Goal: Transaction & Acquisition: Purchase product/service

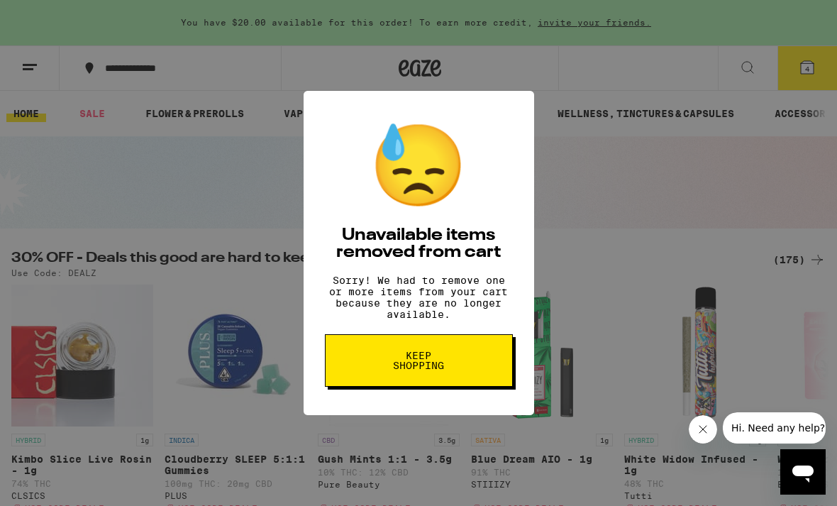
click at [444, 370] on span "Keep Shopping" at bounding box center [419, 361] width 73 height 20
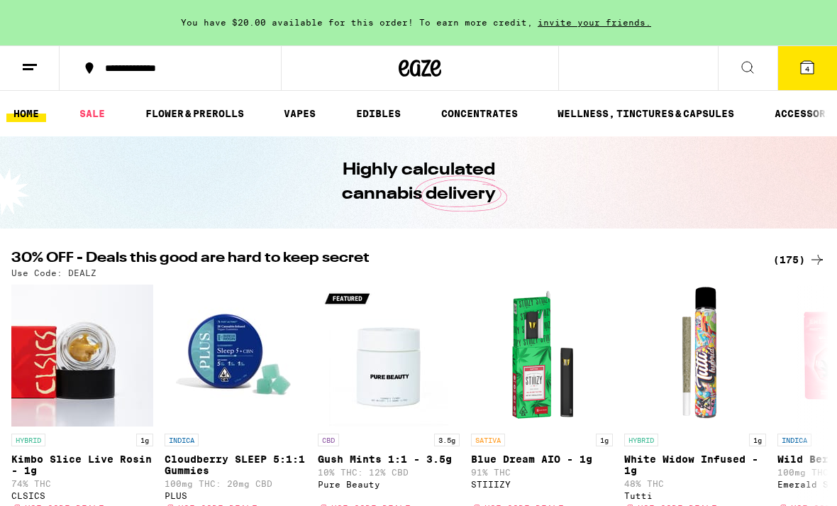
click at [818, 75] on button "4" at bounding box center [808, 68] width 60 height 44
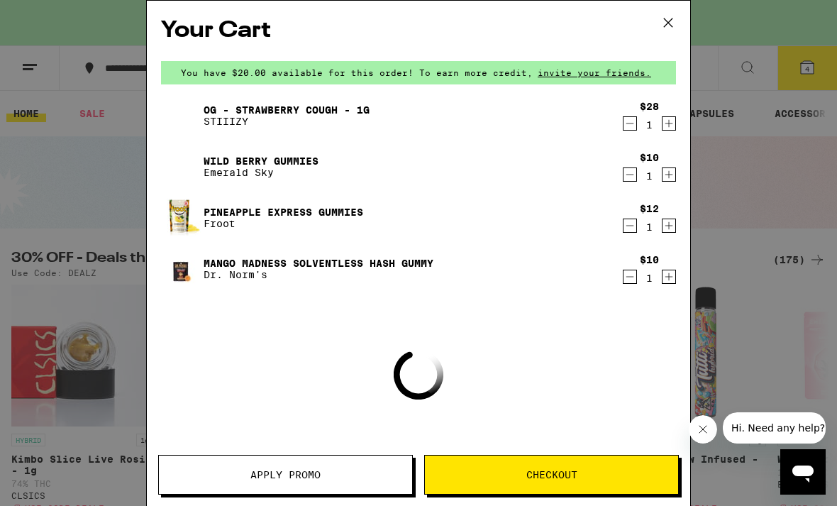
click at [632, 128] on icon "Decrement" at bounding box center [630, 123] width 13 height 17
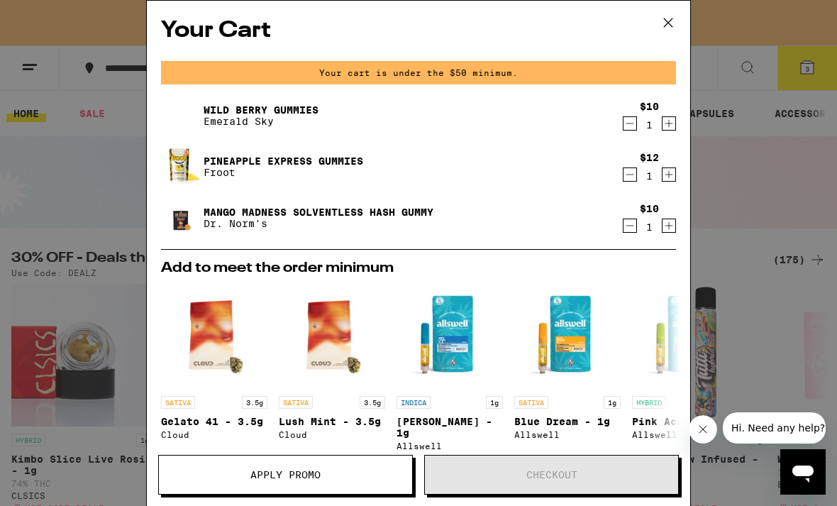
click at [631, 123] on icon "Decrement" at bounding box center [631, 123] width 8 height 0
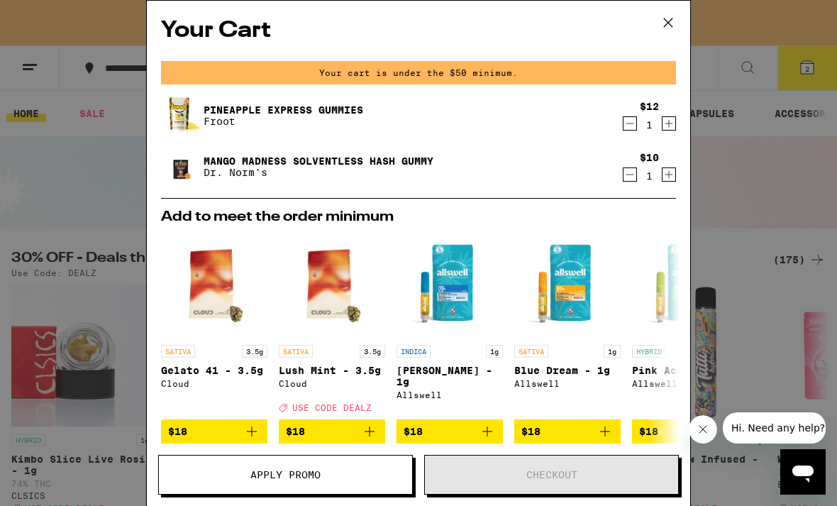
click at [632, 122] on icon "Decrement" at bounding box center [630, 123] width 13 height 17
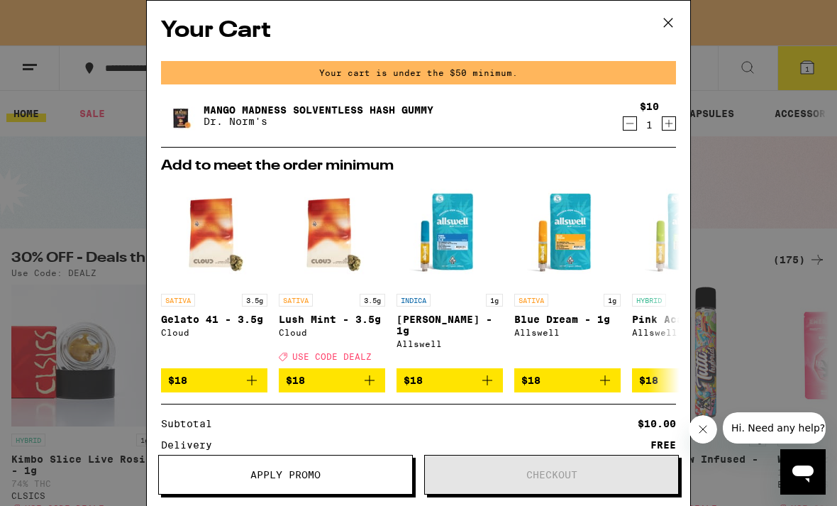
click at [630, 123] on icon "Decrement" at bounding box center [630, 123] width 13 height 17
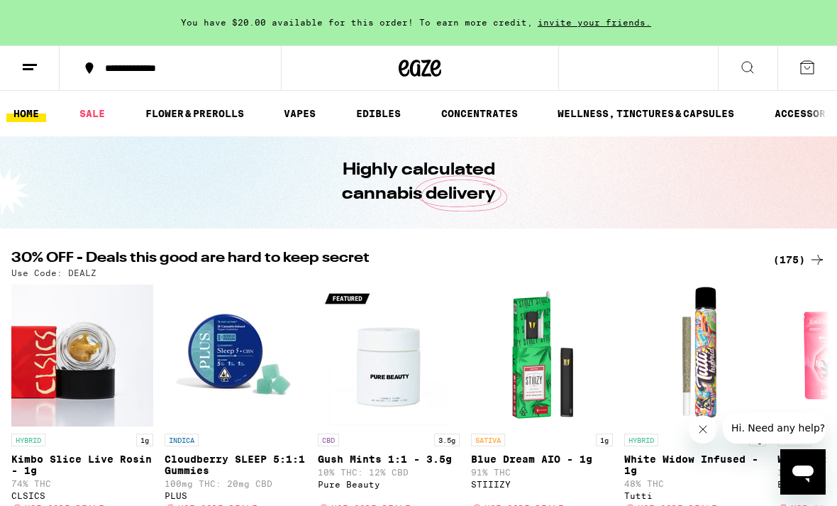
click at [673, 16] on div "You have $20.00 available for this order! To earn more credit, invite your frie…" at bounding box center [418, 22] width 837 height 45
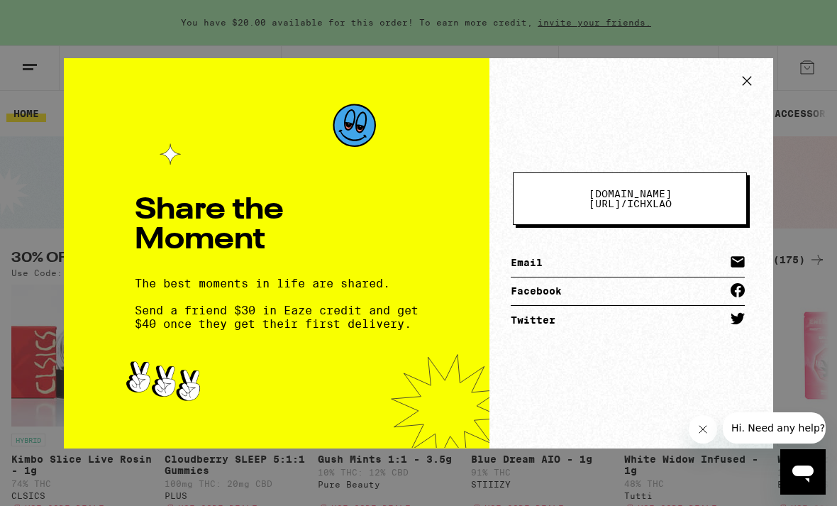
click at [747, 74] on icon at bounding box center [747, 80] width 21 height 21
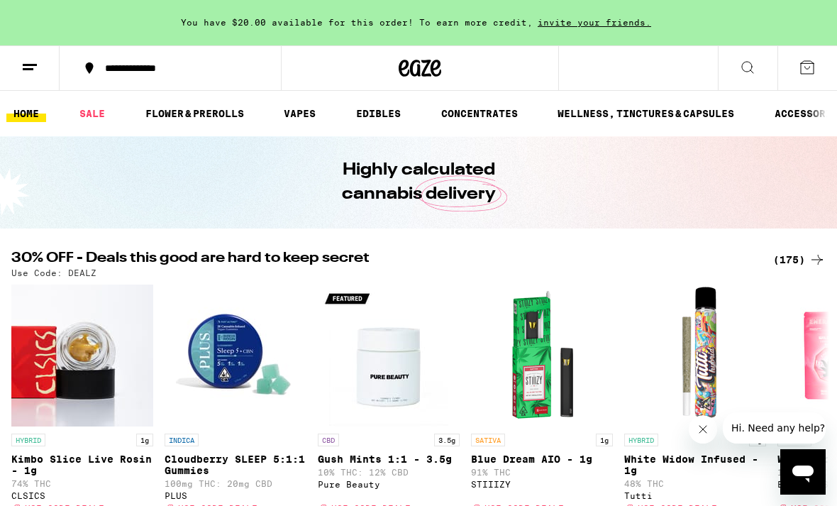
click at [92, 114] on link "SALE" at bounding box center [92, 113] width 40 height 17
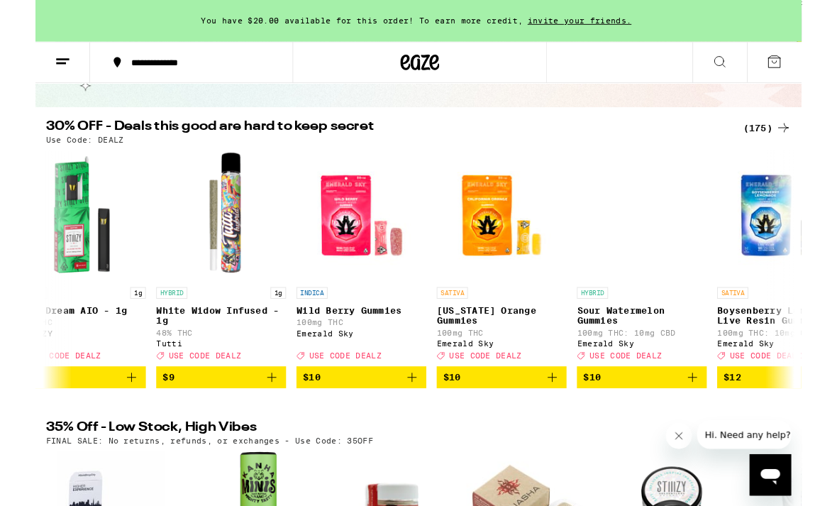
scroll to position [0, 520]
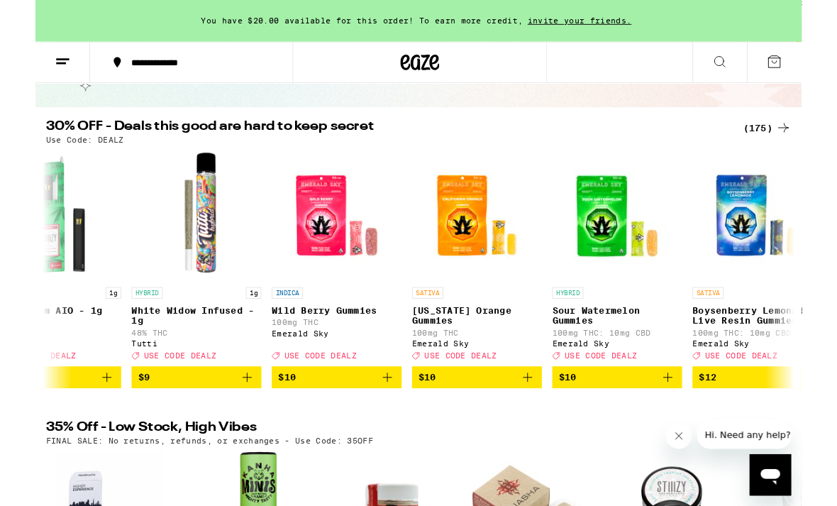
click at [820, 139] on icon at bounding box center [817, 139] width 17 height 17
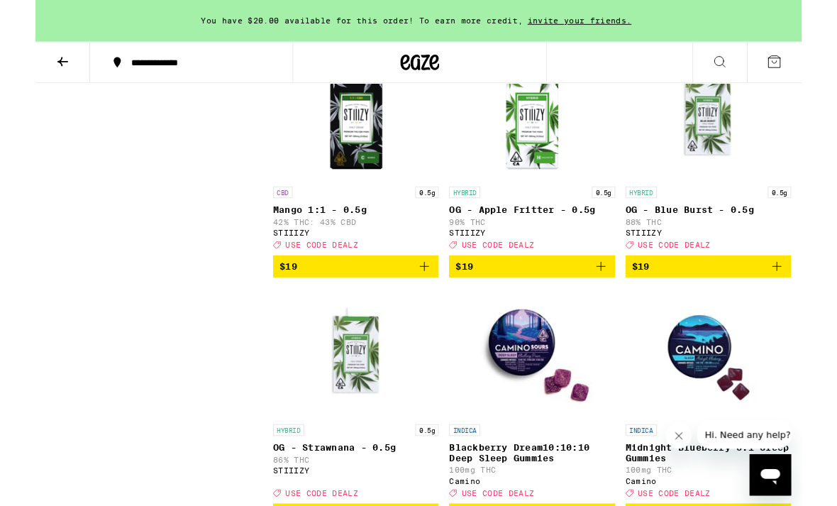
scroll to position [3158, 0]
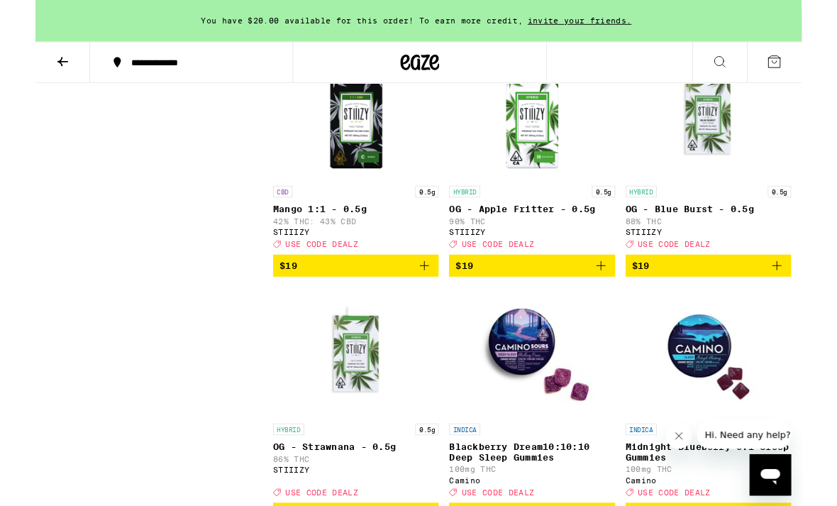
click at [626, 299] on icon "Add to bag" at bounding box center [618, 290] width 17 height 17
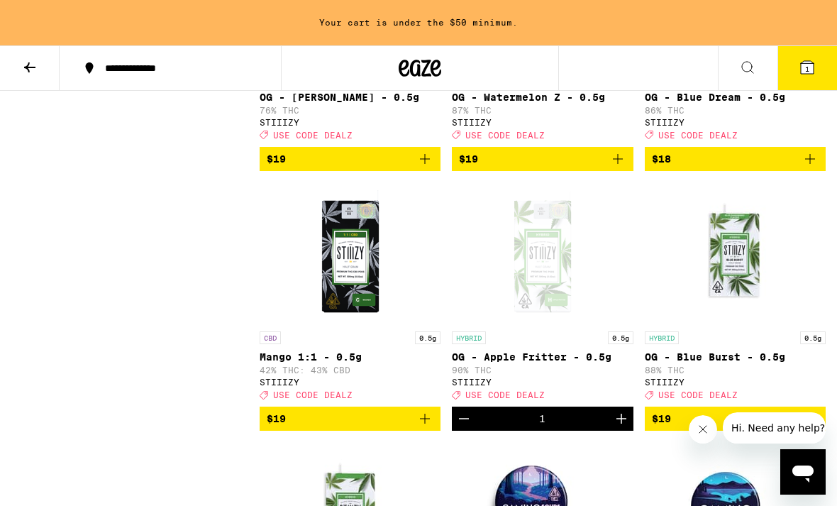
scroll to position [3029, 0]
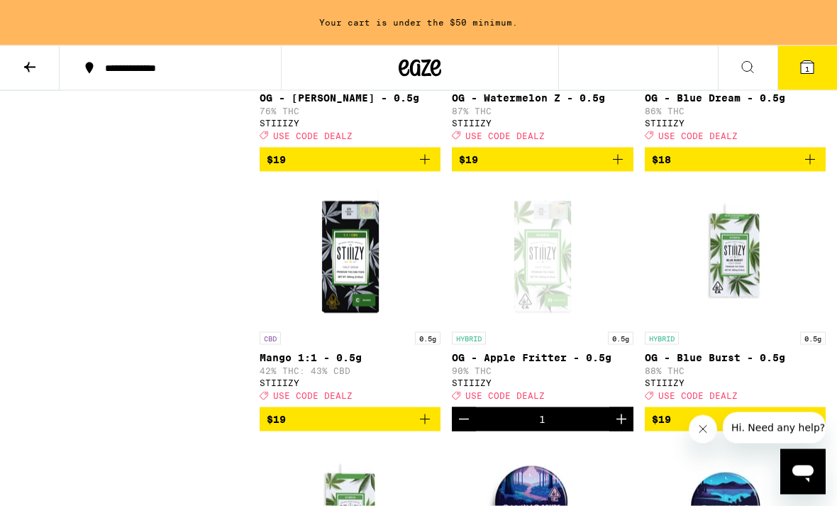
click at [617, 168] on icon "Add to bag" at bounding box center [618, 159] width 17 height 17
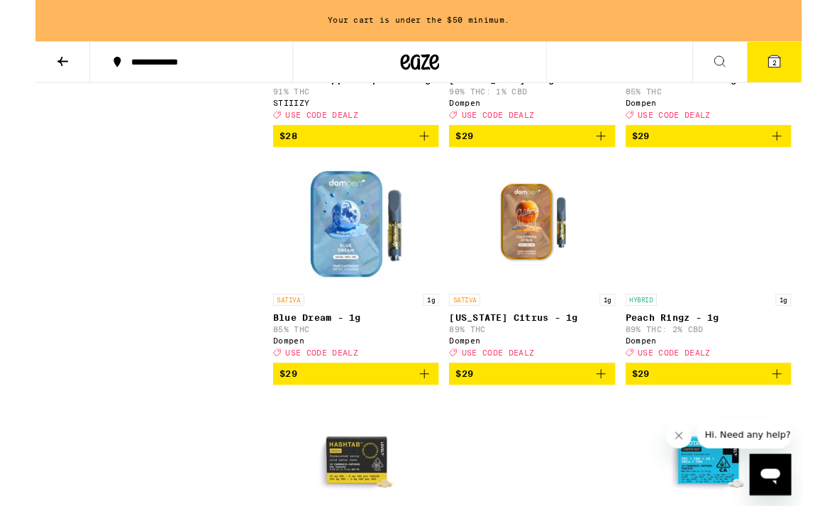
scroll to position [7325, 0]
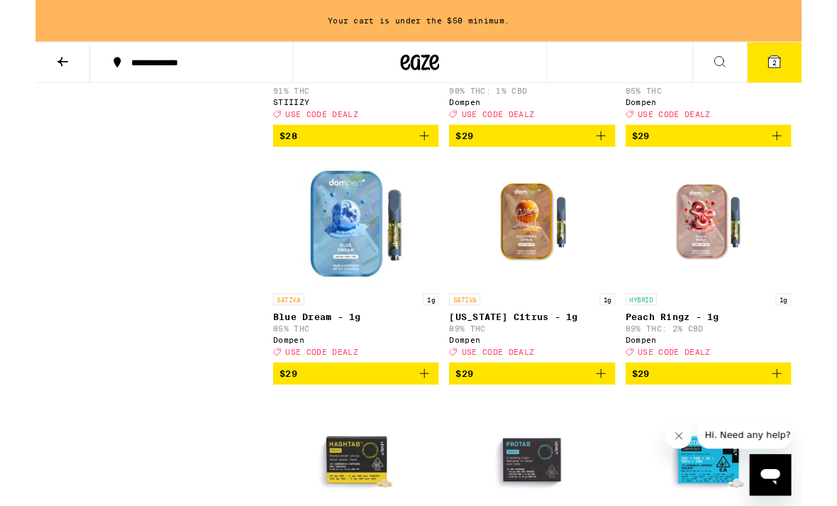
click at [430, 153] on icon "Add to bag" at bounding box center [425, 148] width 10 height 10
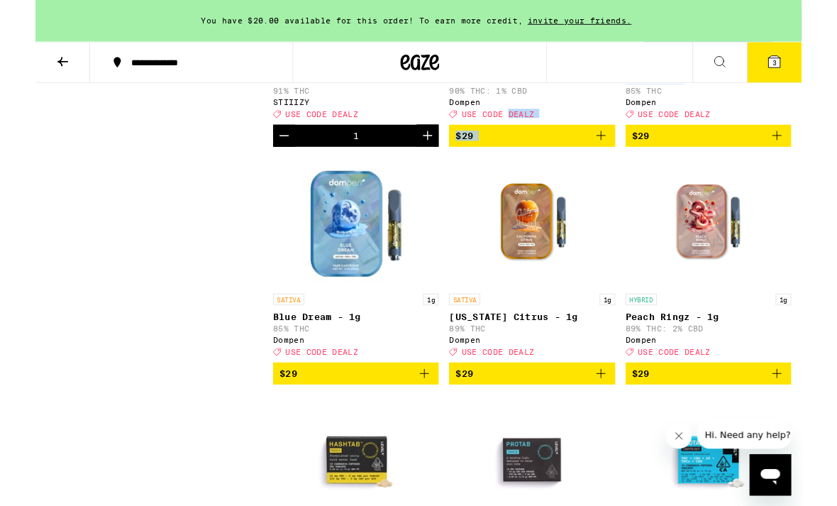
click at [625, 136] on link "INDICA 1g [PERSON_NAME] - 1g 90% THC: 1% CBD Dompen Deal Created with Sketch. U…" at bounding box center [542, 24] width 181 height 224
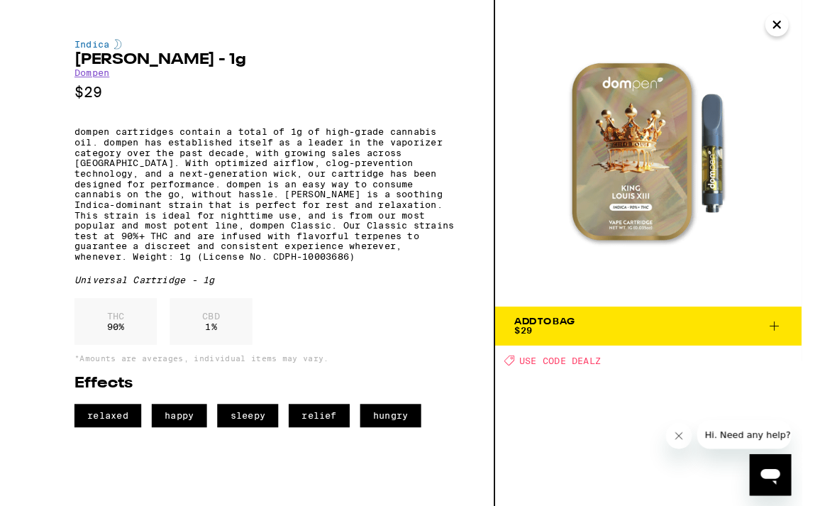
click at [817, 65] on img at bounding box center [669, 167] width 335 height 335
click at [813, 35] on icon "Close" at bounding box center [810, 26] width 17 height 21
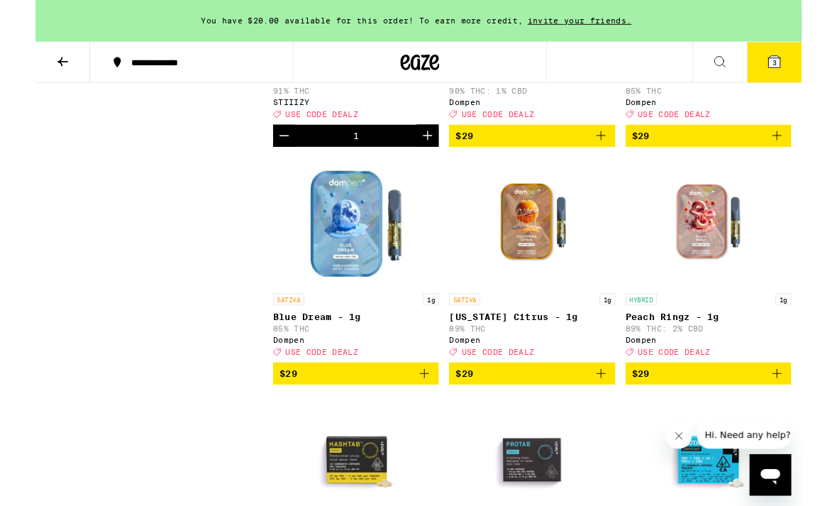
click at [815, 70] on icon at bounding box center [807, 67] width 17 height 17
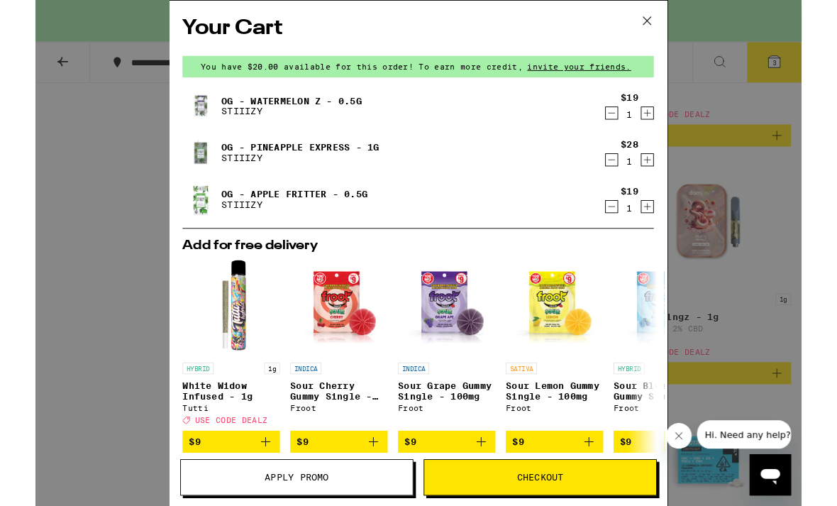
click at [632, 120] on icon "Decrement" at bounding box center [630, 123] width 13 height 17
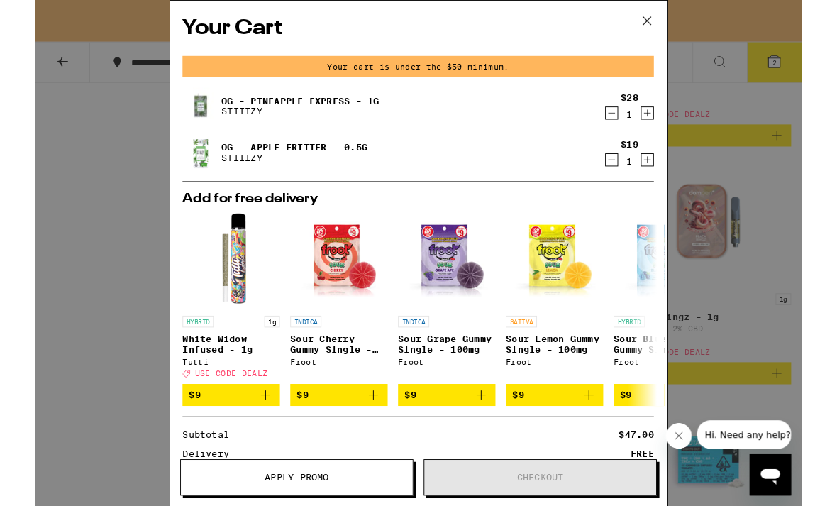
click at [630, 173] on icon "Decrement" at bounding box center [630, 174] width 13 height 17
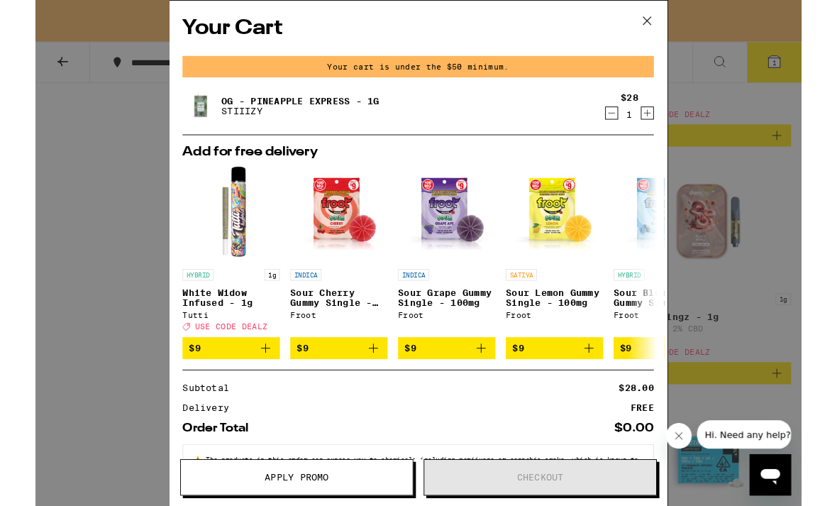
click at [671, 23] on icon at bounding box center [668, 22] width 21 height 21
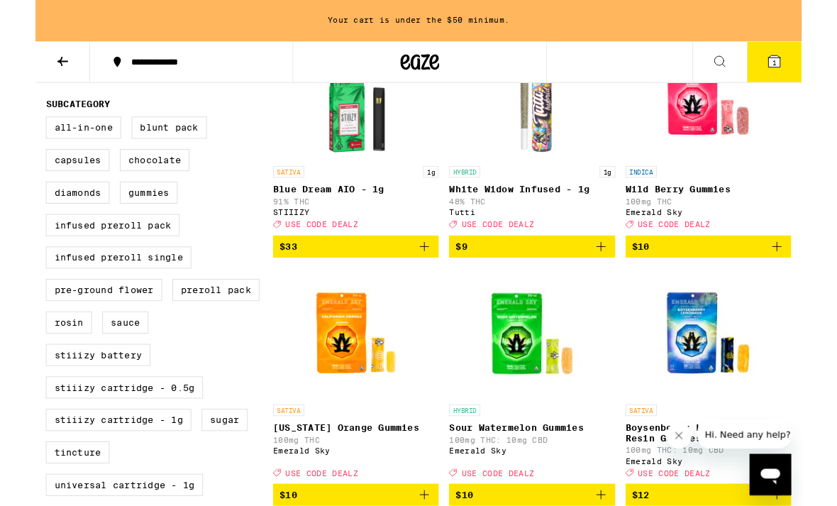
scroll to position [490, 0]
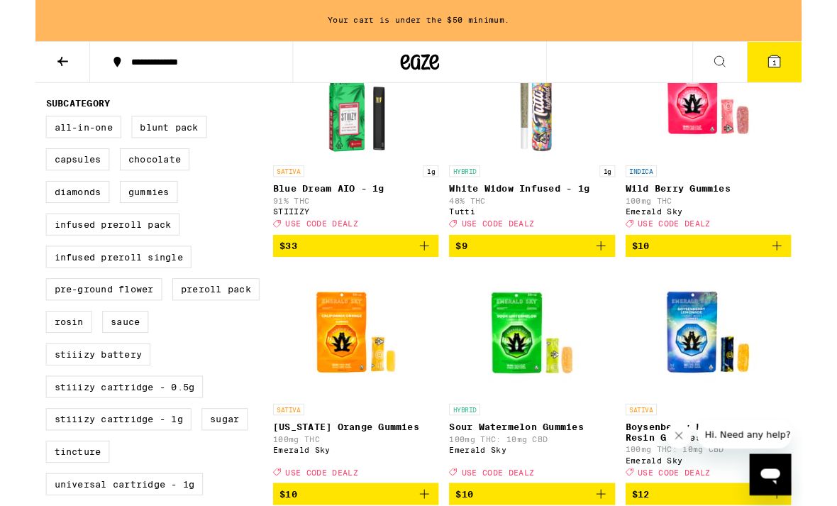
click at [815, 278] on icon "Add to bag" at bounding box center [810, 268] width 17 height 17
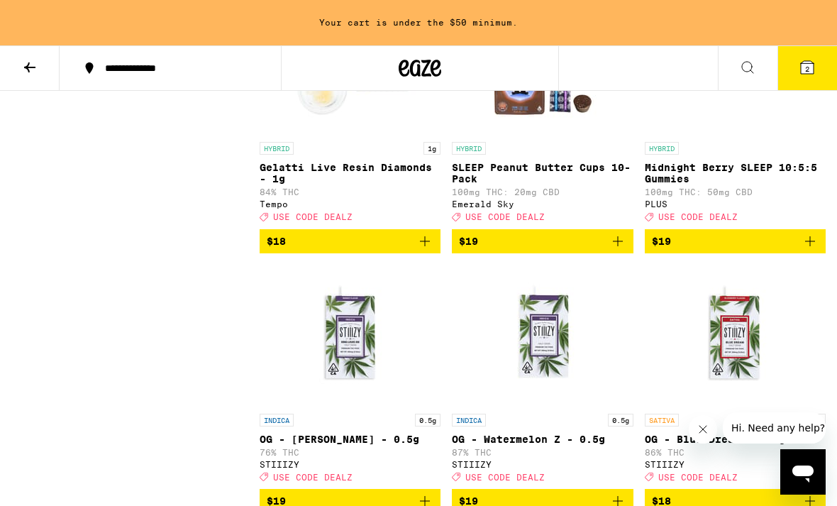
scroll to position [2687, 0]
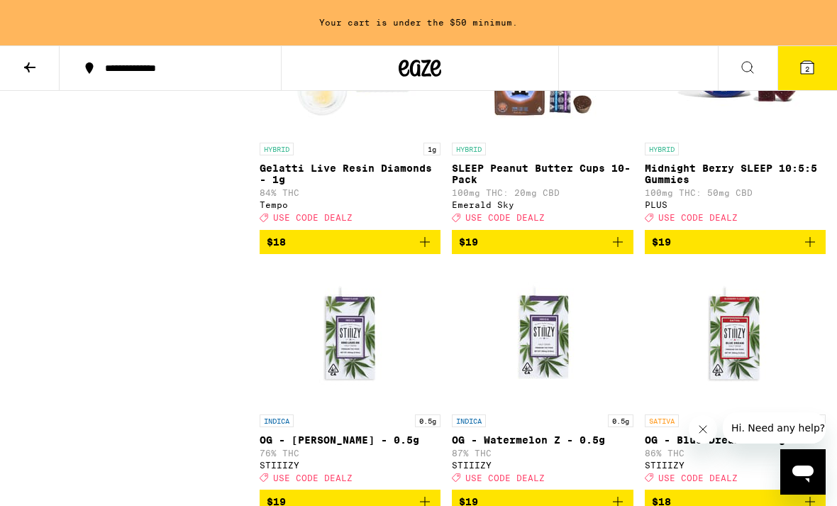
click at [623, 251] on icon "Add to bag" at bounding box center [618, 242] width 17 height 17
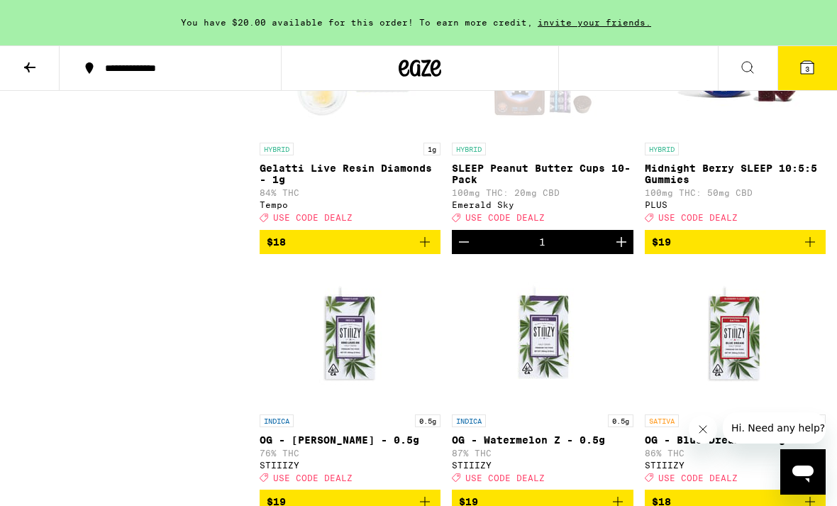
click at [806, 70] on span "3" at bounding box center [808, 69] width 4 height 9
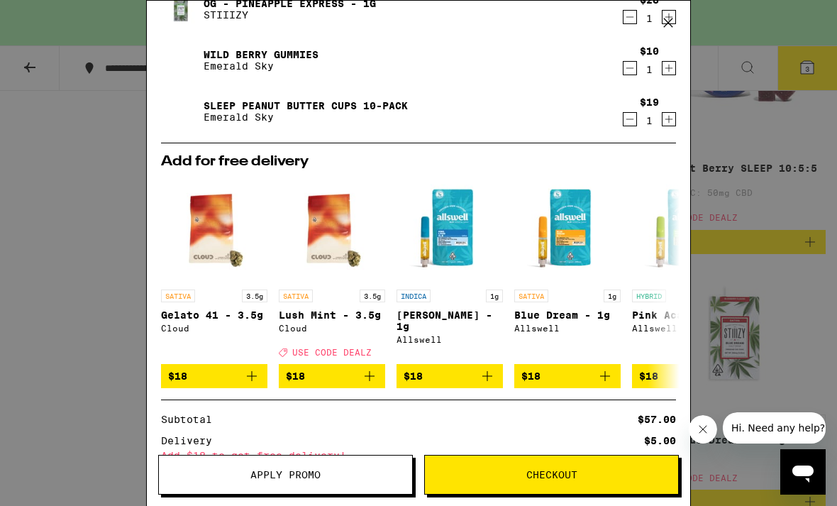
scroll to position [116, 0]
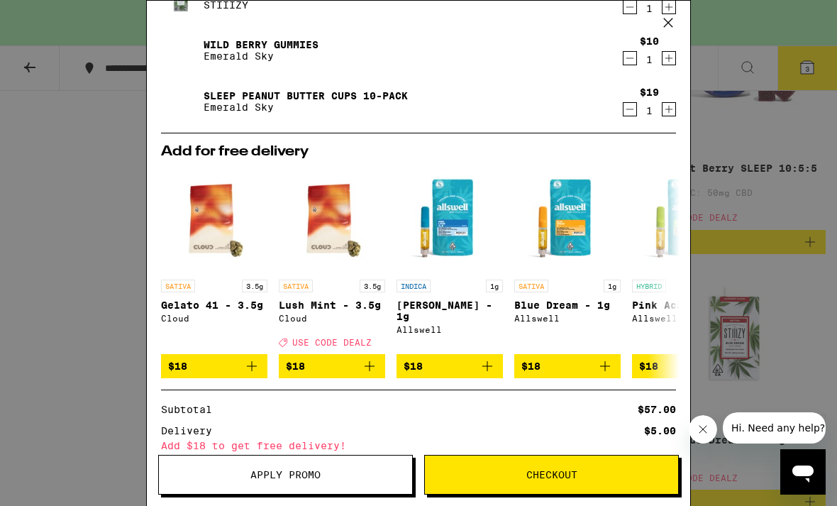
click at [363, 481] on button "Apply Promo" at bounding box center [285, 475] width 255 height 40
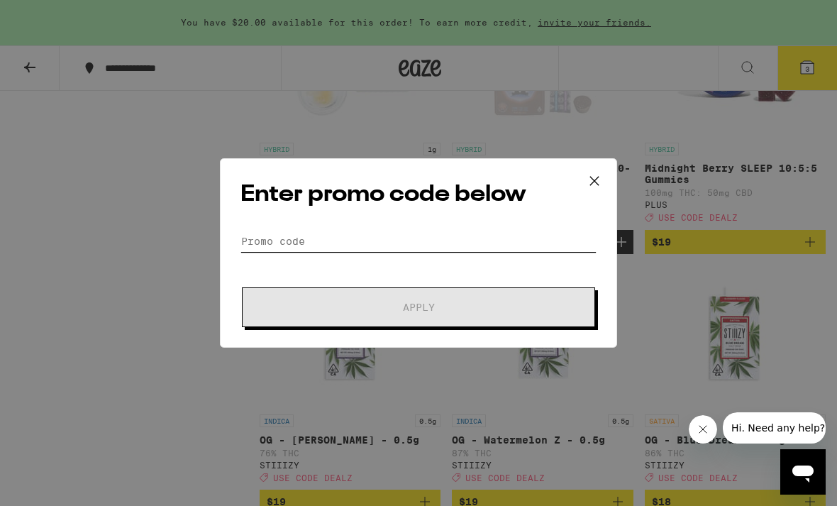
click at [422, 235] on input "Promo Code" at bounding box center [419, 241] width 356 height 21
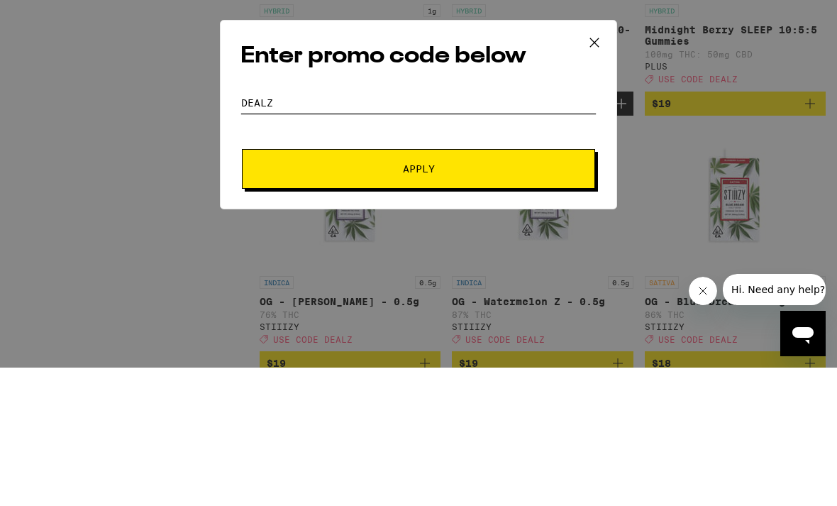
type input "Dealz"
click at [494, 287] on button "Apply" at bounding box center [418, 307] width 353 height 40
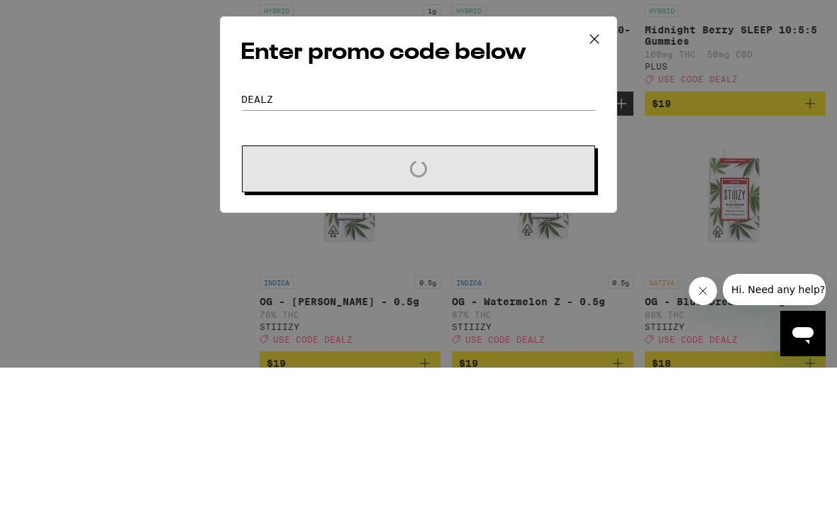
scroll to position [2825, 0]
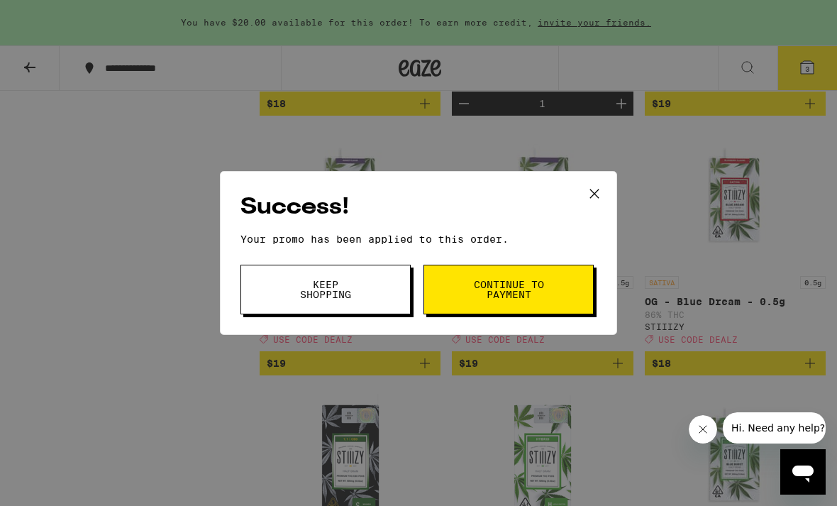
click at [512, 282] on span "Continue to payment" at bounding box center [509, 290] width 72 height 20
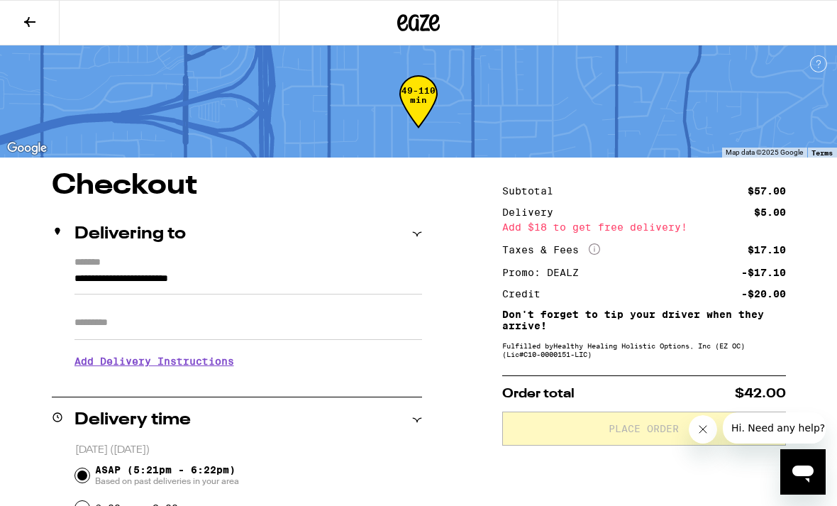
click at [38, 25] on icon at bounding box center [29, 21] width 17 height 17
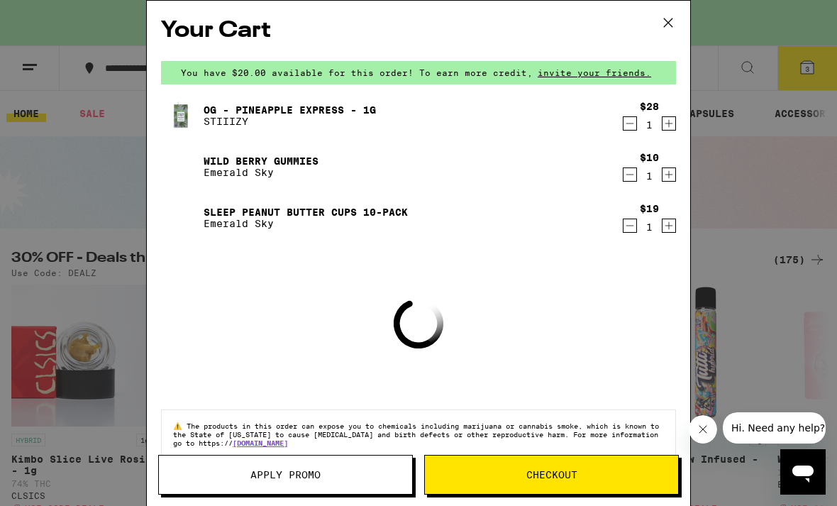
click at [678, 23] on icon at bounding box center [668, 22] width 21 height 21
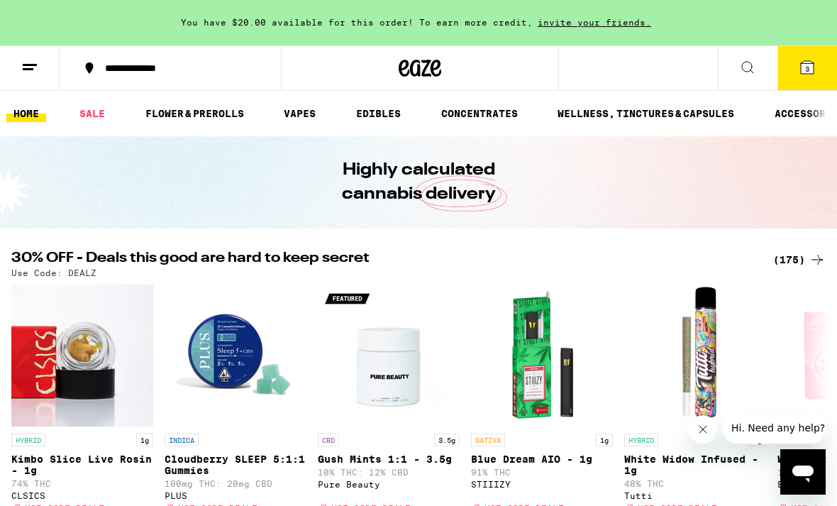
click at [107, 111] on link "SALE" at bounding box center [92, 113] width 40 height 17
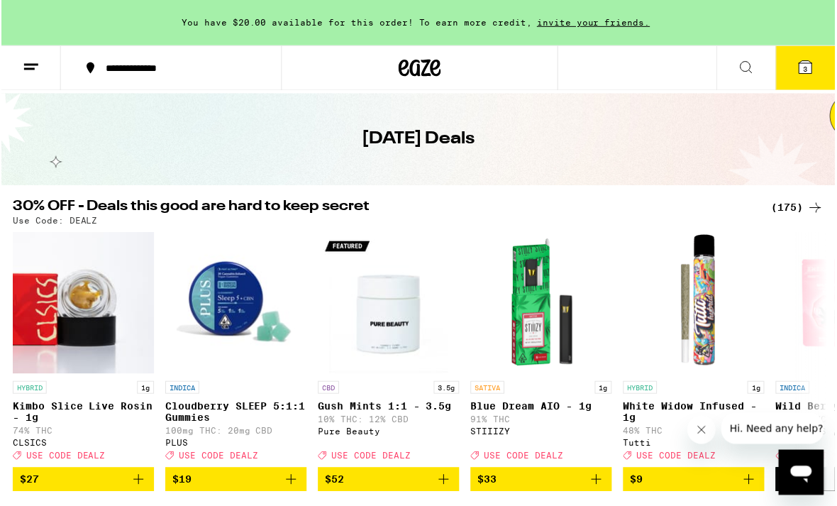
scroll to position [45, 0]
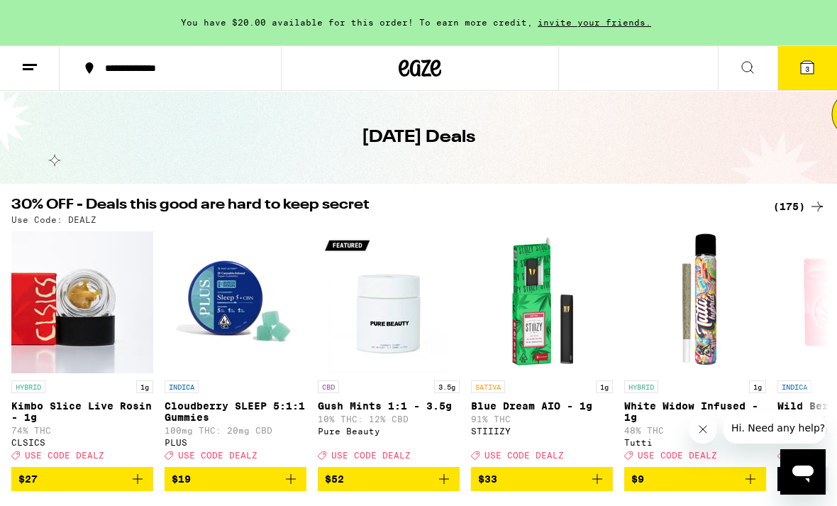
click at [810, 208] on icon at bounding box center [817, 206] width 17 height 17
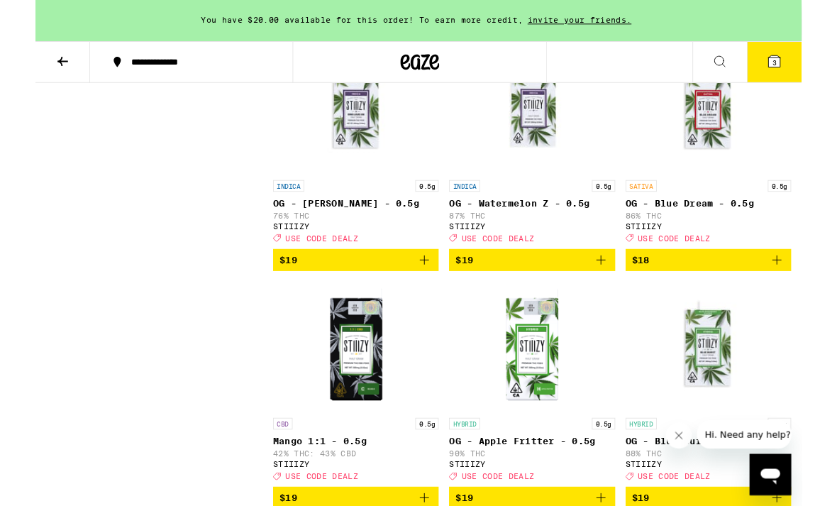
scroll to position [2967, 0]
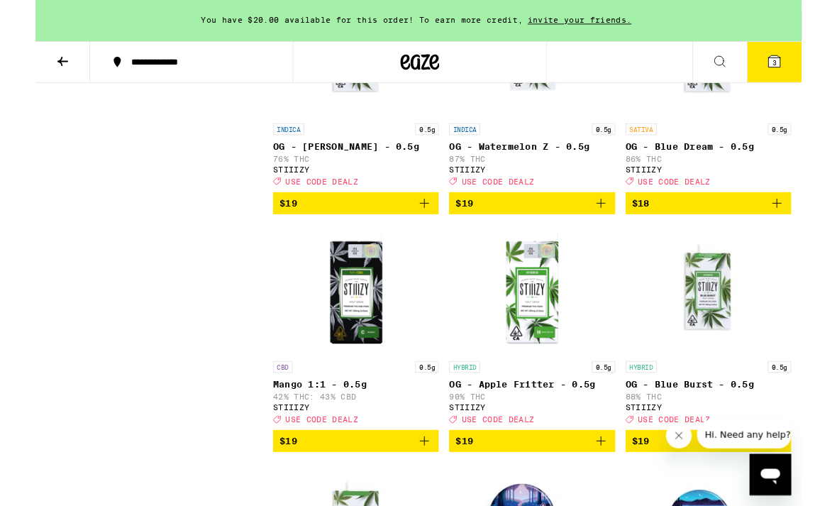
click at [811, 227] on icon "Add to bag" at bounding box center [811, 222] width 10 height 10
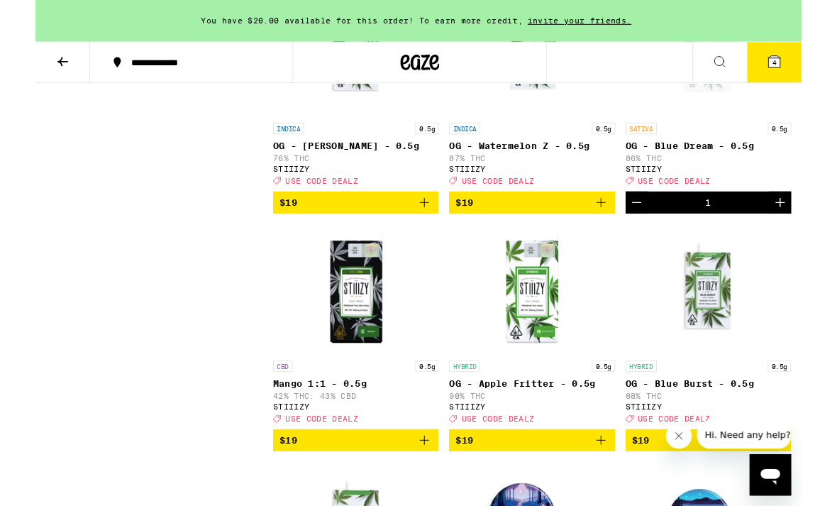
click at [820, 64] on button "4" at bounding box center [808, 68] width 60 height 44
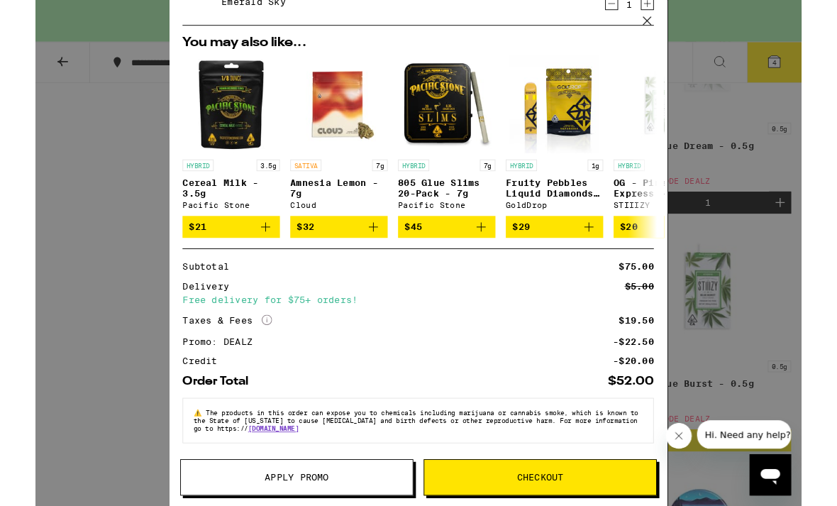
scroll to position [287, 0]
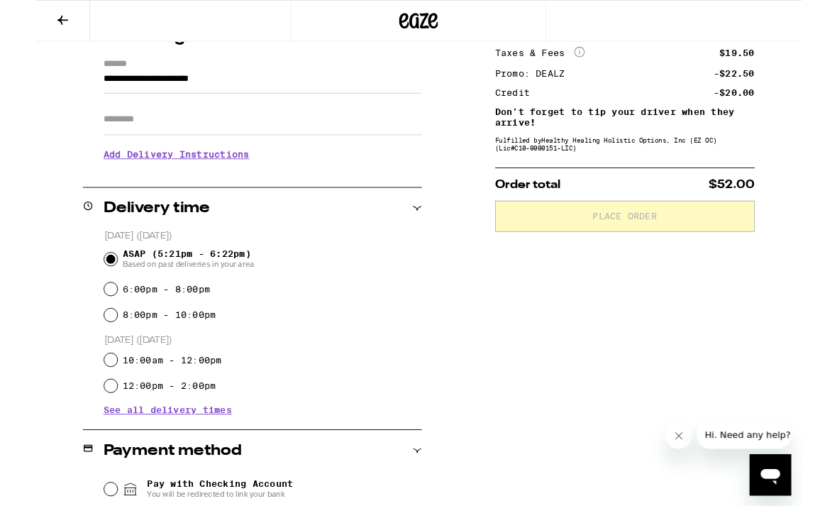
scroll to position [191, 0]
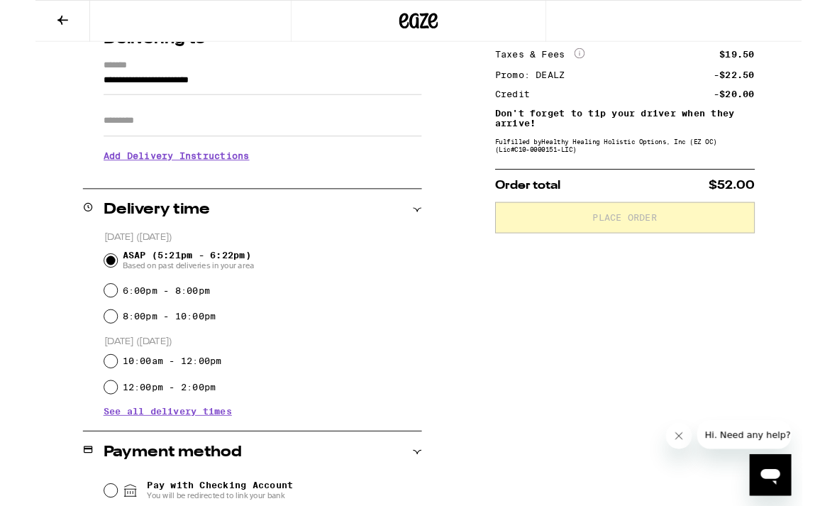
click at [83, 319] on input "6:00pm - 8:00pm" at bounding box center [82, 317] width 14 height 14
radio input "true"
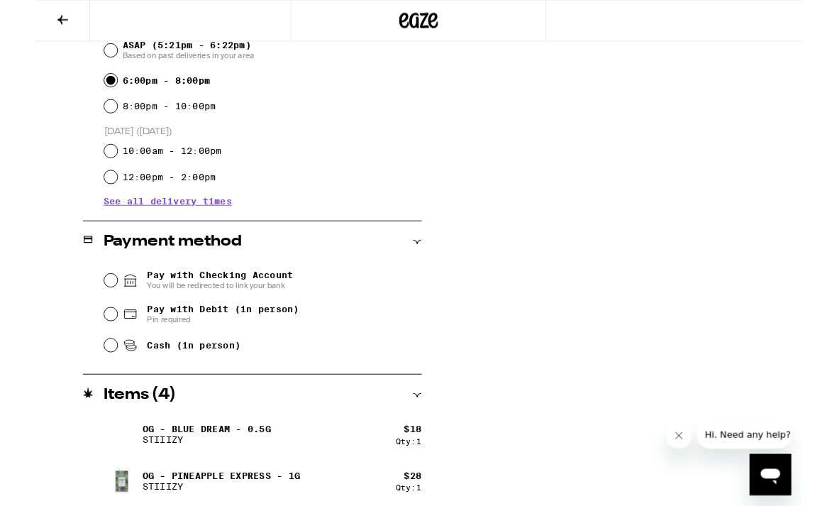
scroll to position [419, 0]
click at [82, 305] on input "Pay with Checking Account You will be redirected to link your bank" at bounding box center [82, 307] width 14 height 14
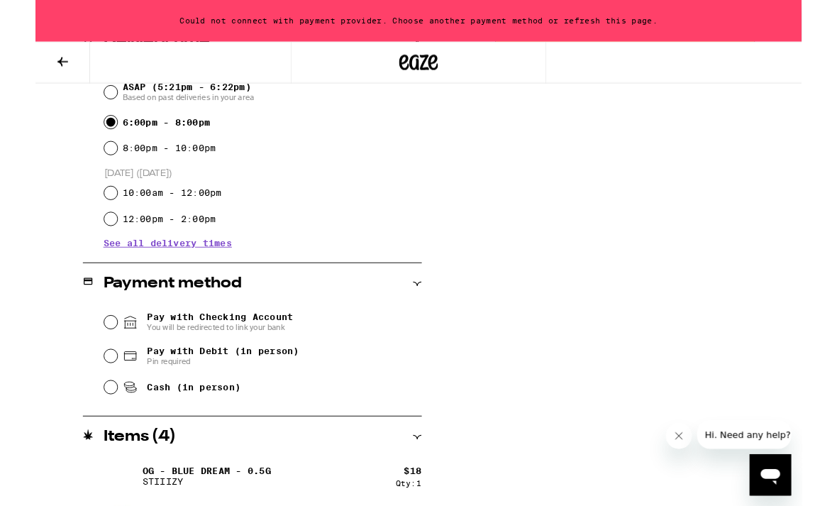
click at [82, 392] on input "Pay with Debit (in person) Pin required" at bounding box center [82, 389] width 14 height 14
radio input "true"
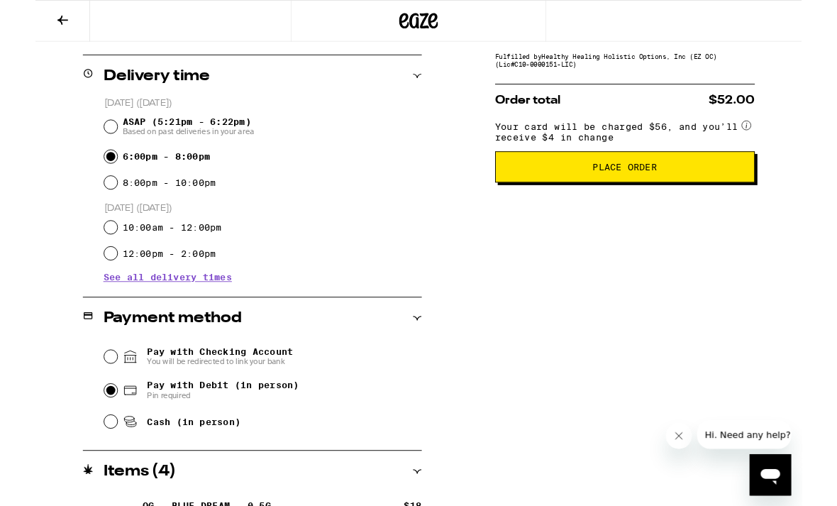
scroll to position [336, 0]
click at [748, 188] on span "Place Order" at bounding box center [645, 183] width 260 height 10
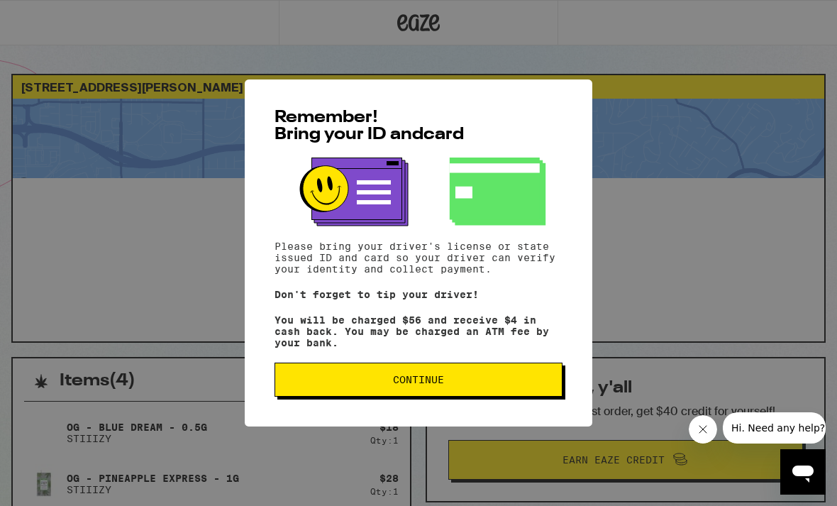
click at [532, 383] on span "Continue" at bounding box center [419, 380] width 264 height 10
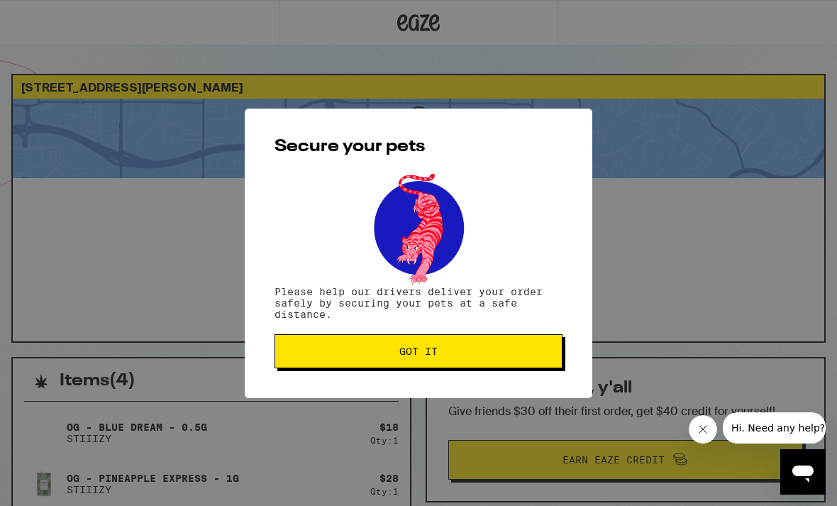
click at [520, 356] on span "Got it" at bounding box center [419, 351] width 264 height 10
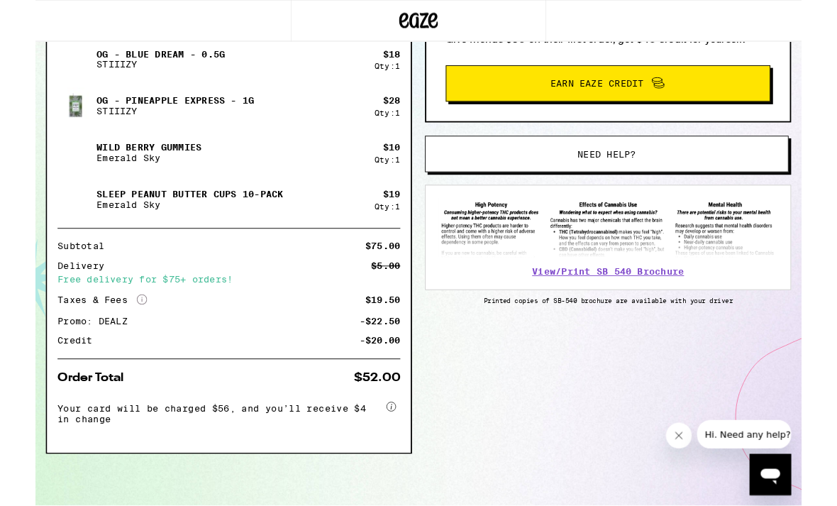
scroll to position [376, 0]
